Goal: Task Accomplishment & Management: Use online tool/utility

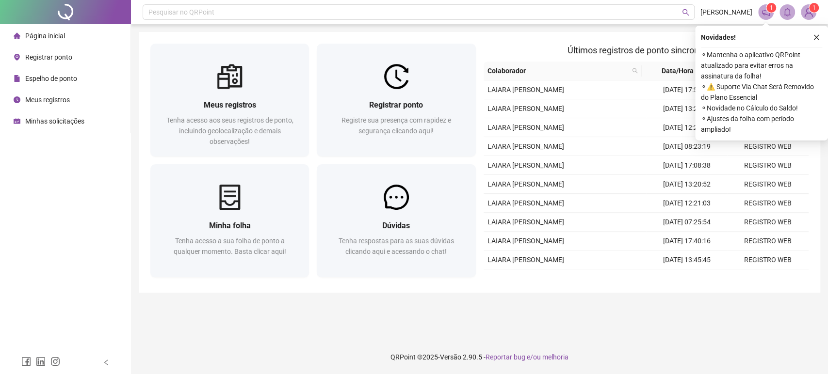
click at [65, 48] on div "Registrar ponto" at bounding box center [43, 57] width 59 height 19
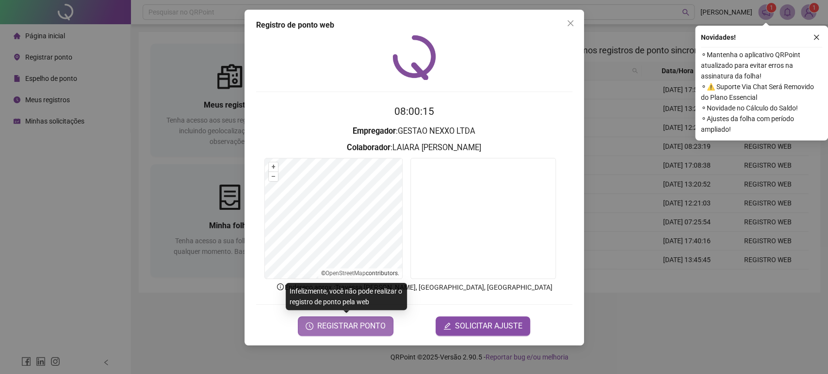
click at [343, 332] on button "REGISTRAR PONTO" at bounding box center [346, 326] width 96 height 19
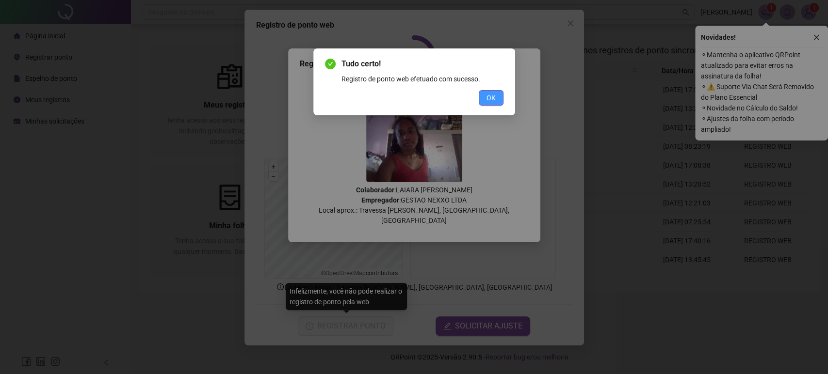
click at [496, 97] on button "OK" at bounding box center [491, 98] width 25 height 16
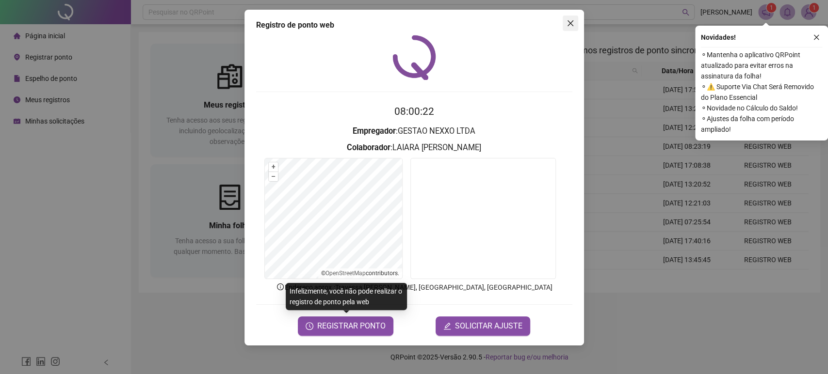
click at [571, 22] on icon "close" at bounding box center [570, 23] width 8 height 8
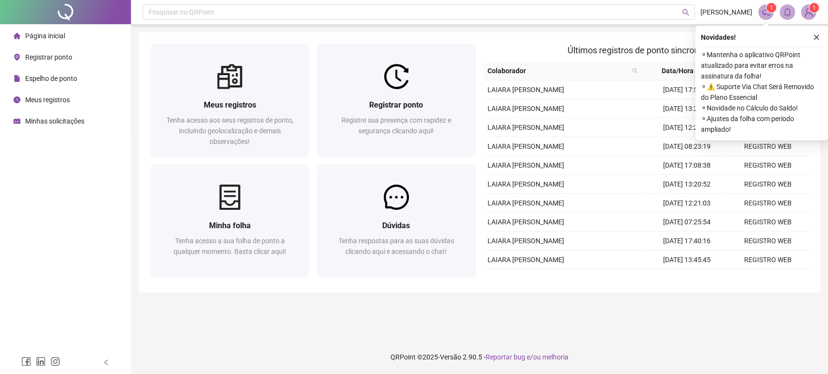
click at [47, 100] on span "Meus registros" at bounding box center [47, 100] width 45 height 8
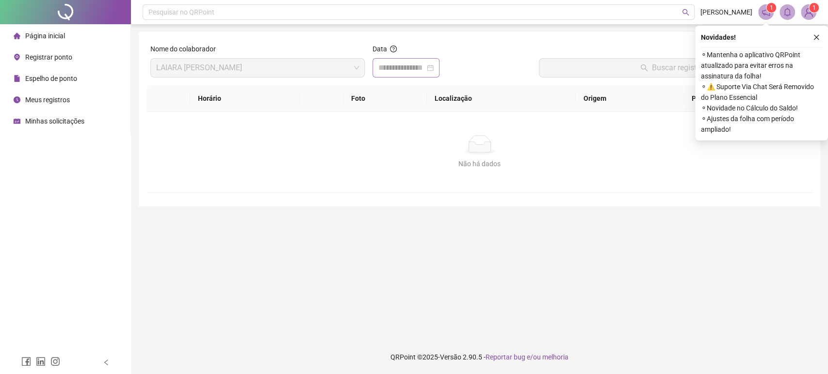
click at [395, 77] on div at bounding box center [405, 67] width 67 height 19
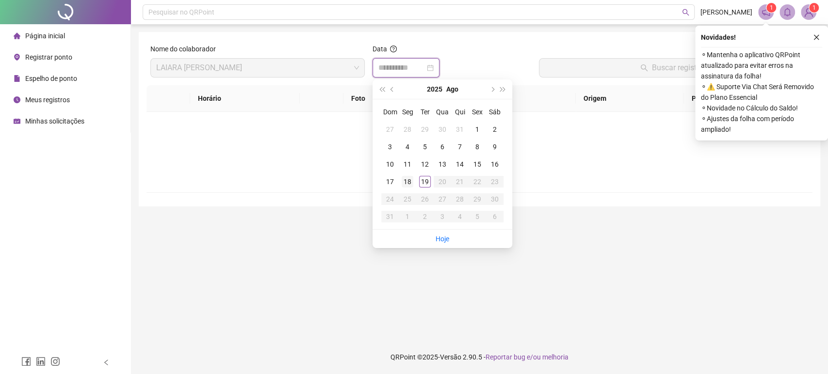
type input "**********"
click at [411, 182] on div "18" at bounding box center [408, 182] width 12 height 12
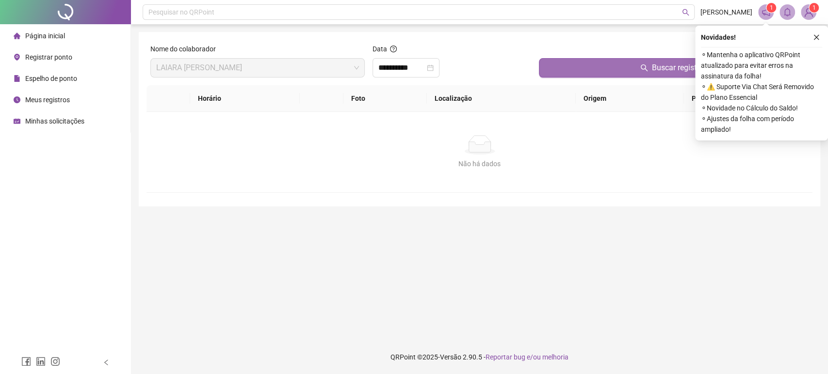
click at [564, 65] on button "Buscar registros" at bounding box center [674, 67] width 270 height 19
